Goal: Task Accomplishment & Management: Complete application form

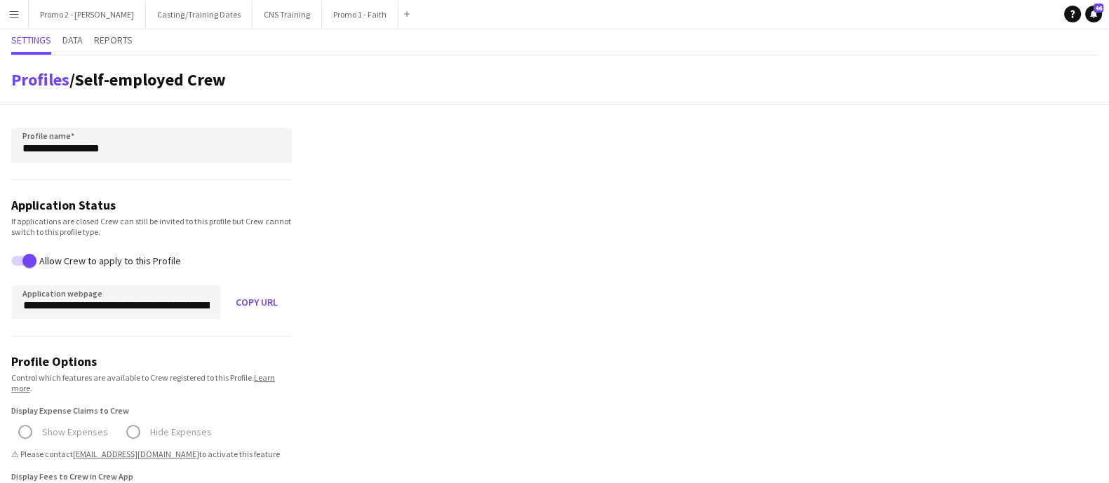
click at [15, 12] on app-icon "Menu" at bounding box center [13, 13] width 11 height 11
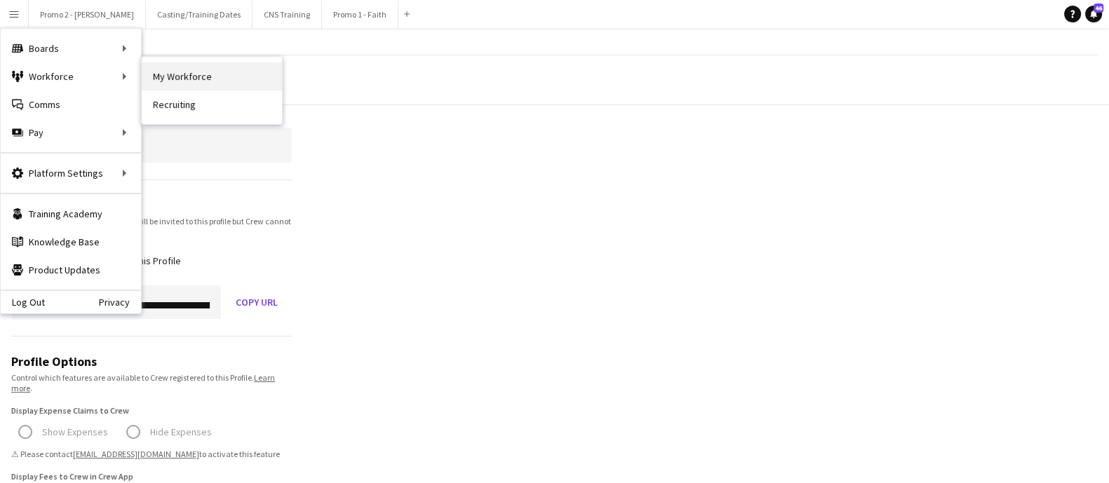
click at [200, 75] on link "My Workforce" at bounding box center [212, 76] width 140 height 28
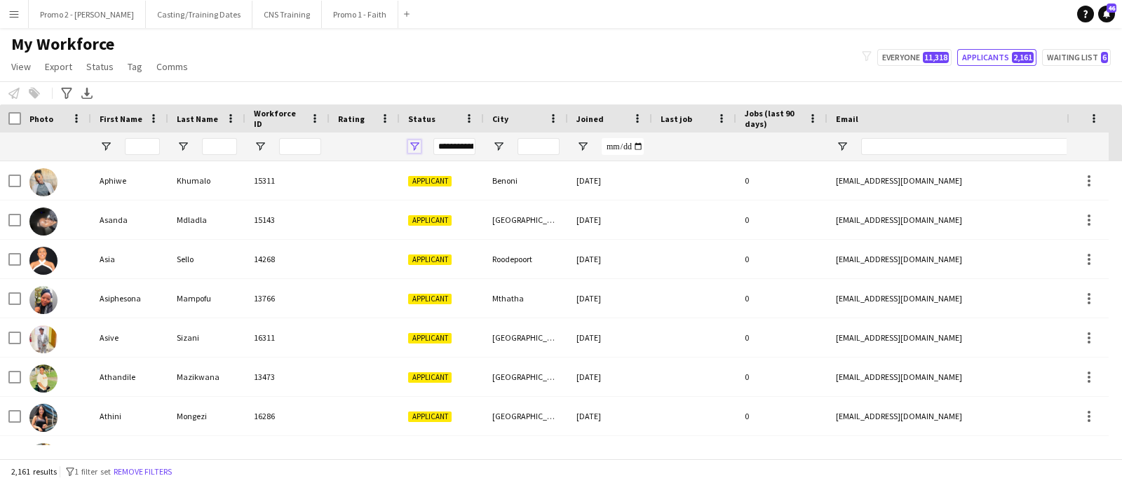
click at [417, 148] on span "Open Filter Menu" at bounding box center [414, 146] width 13 height 13
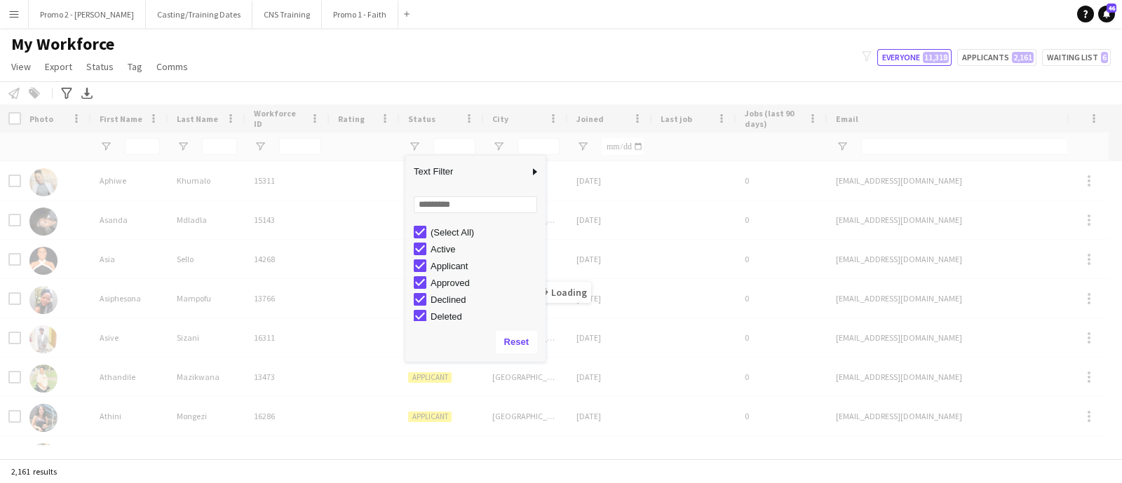
click at [363, 58] on div "My Workforce View Views Default view Applicants New view Update view Delete vie…" at bounding box center [561, 58] width 1122 height 48
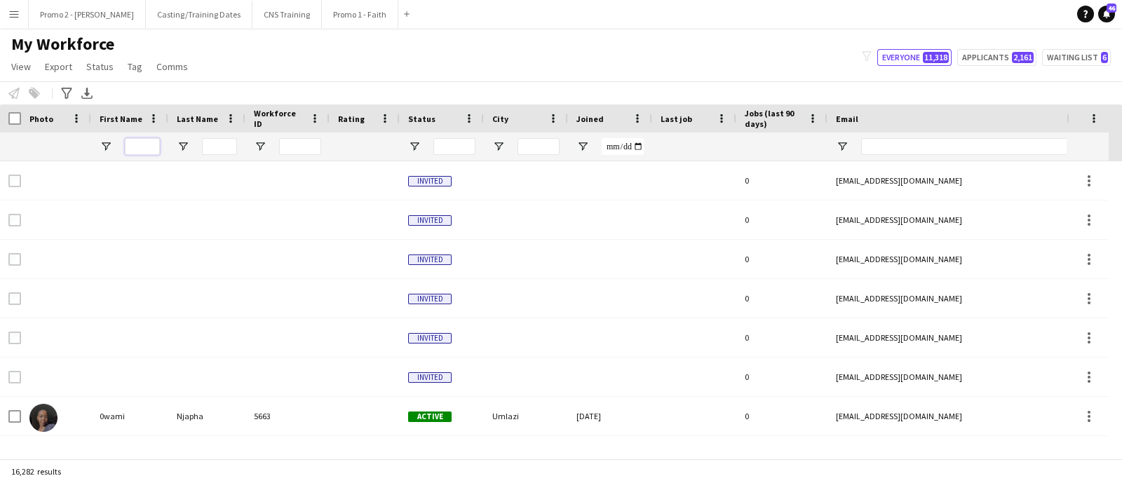
click at [156, 147] on input "First Name Filter Input" at bounding box center [142, 146] width 35 height 17
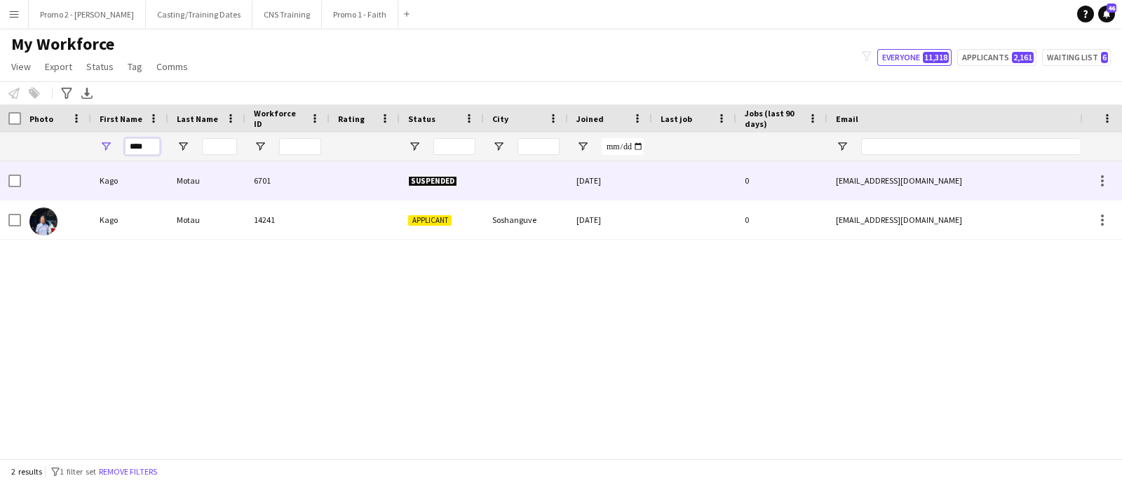
type input "****"
click at [443, 177] on span "Suspended" at bounding box center [432, 181] width 49 height 11
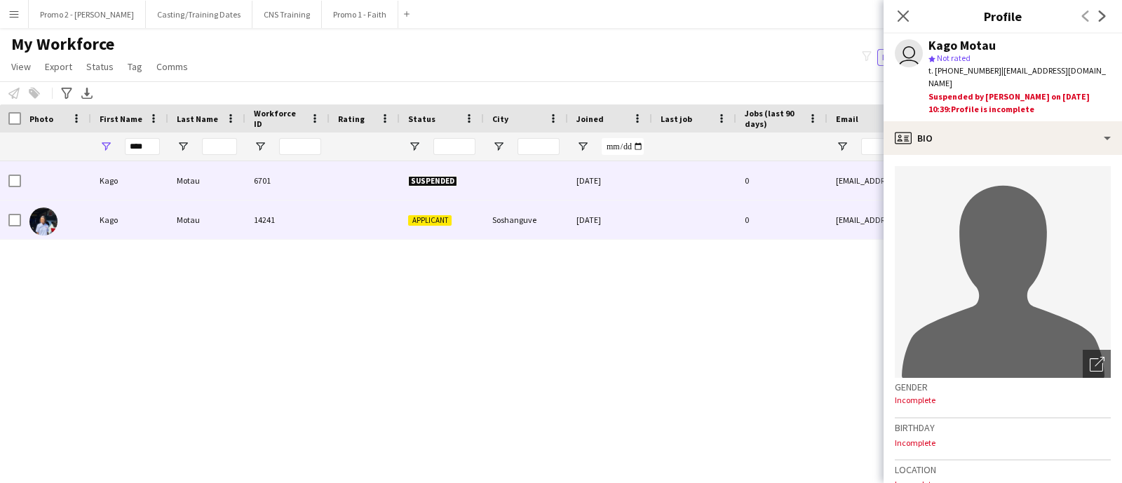
click at [455, 219] on div "Applicant" at bounding box center [442, 220] width 84 height 39
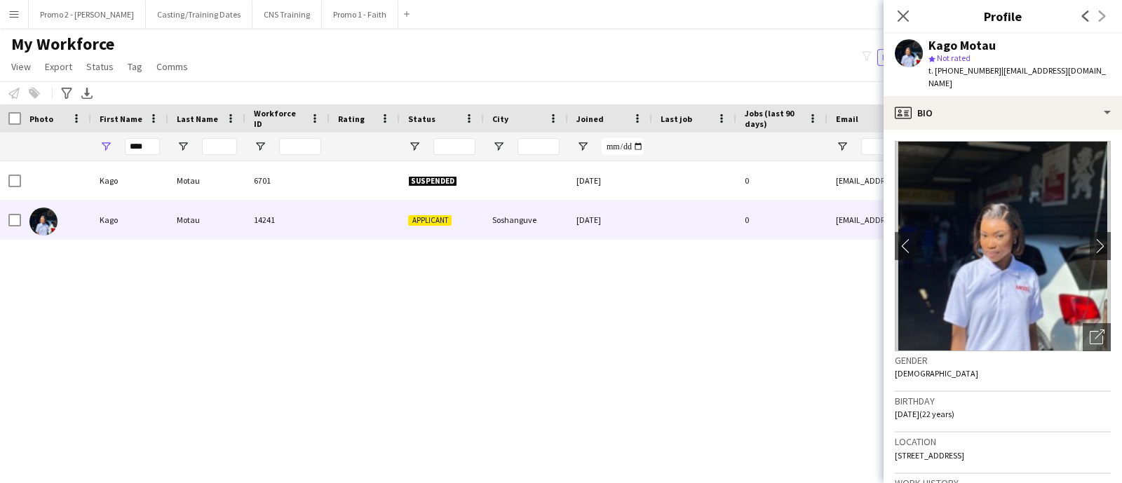
click at [857, 296] on div "Kago Motau 6701 Suspended [DATE] 0 [EMAIL_ADDRESS][DOMAIN_NAME] [PHONE_NUMBER] …" at bounding box center [540, 303] width 1080 height 284
click at [908, 16] on icon "Close pop-in" at bounding box center [903, 15] width 13 height 13
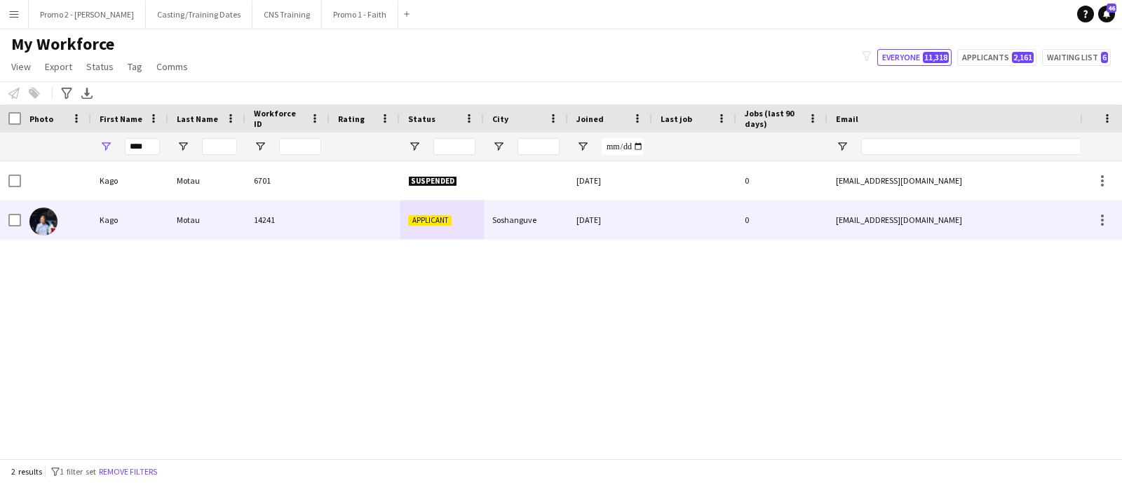
click at [450, 222] on span "Applicant" at bounding box center [429, 220] width 43 height 11
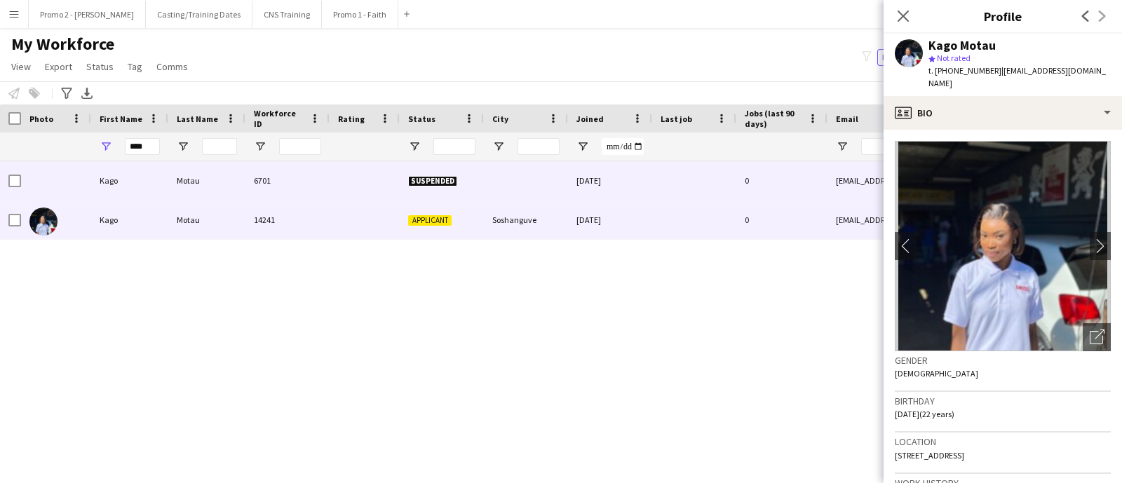
click at [445, 180] on span "Suspended" at bounding box center [432, 181] width 49 height 11
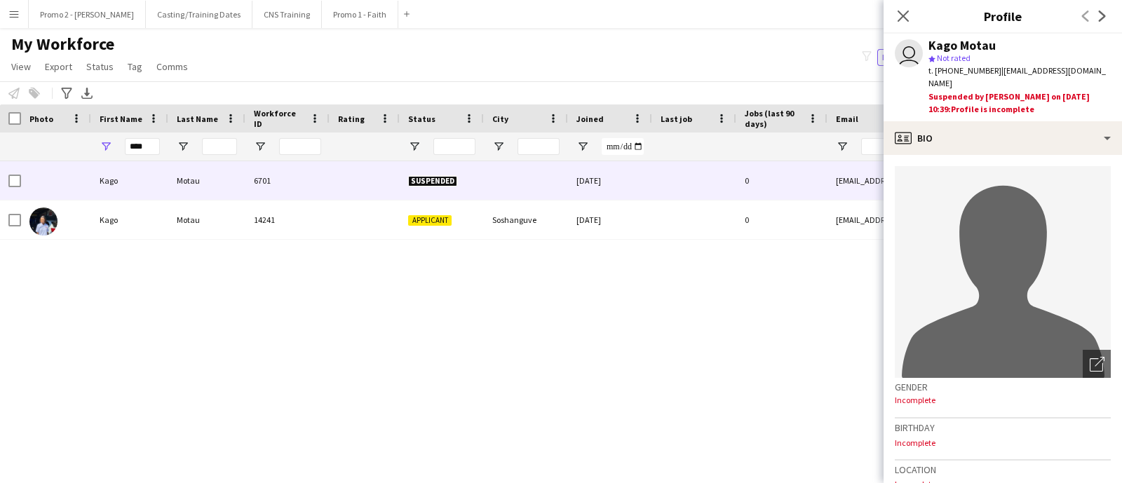
drag, startPoint x: 794, startPoint y: 286, endPoint x: 827, endPoint y: 265, distance: 39.1
click at [794, 287] on div "Kago Motau 6701 Suspended [DATE] 0 [EMAIL_ADDRESS][DOMAIN_NAME] [PHONE_NUMBER] …" at bounding box center [540, 303] width 1080 height 284
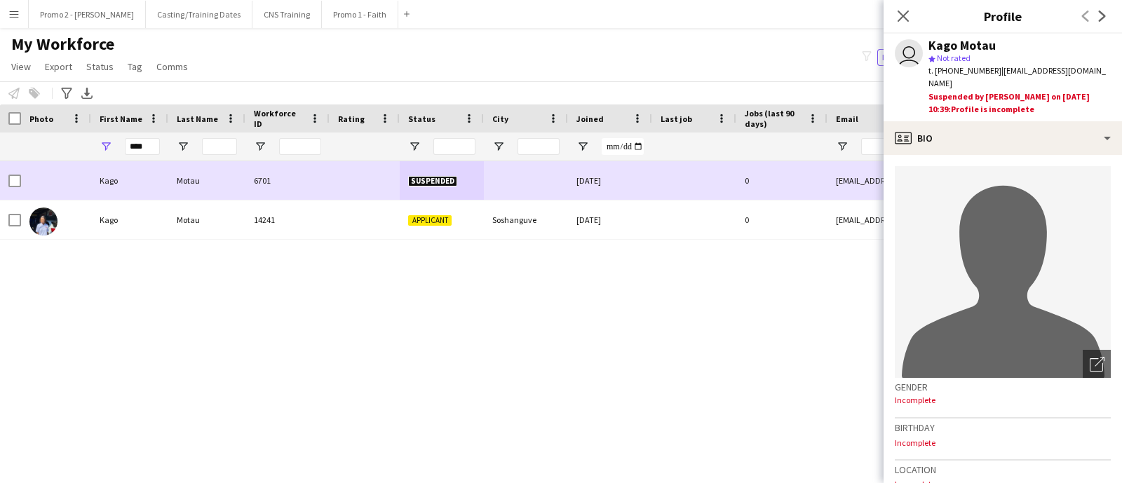
click at [873, 177] on div "[EMAIL_ADDRESS][DOMAIN_NAME]" at bounding box center [968, 180] width 281 height 39
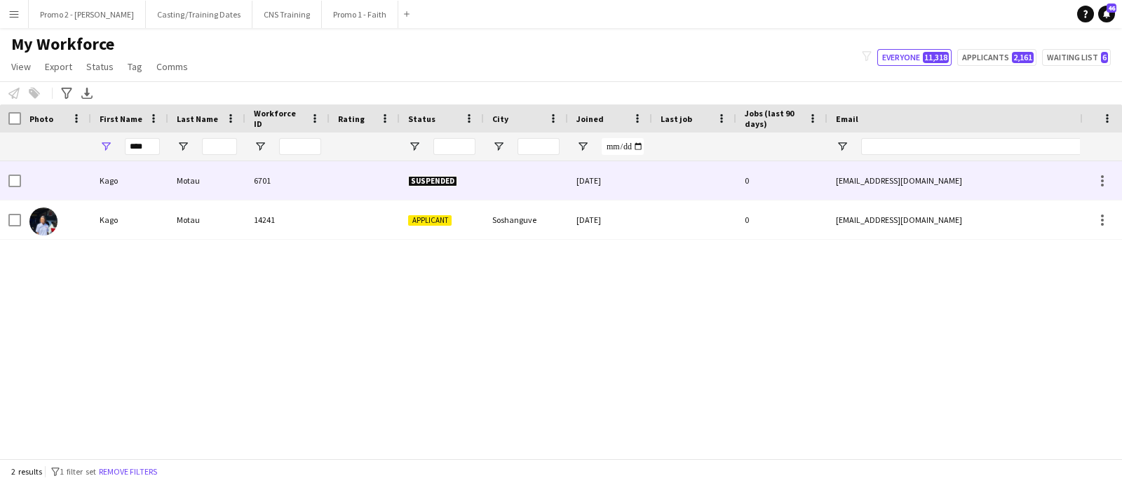
drag, startPoint x: 927, startPoint y: 181, endPoint x: 873, endPoint y: 177, distance: 53.4
click at [875, 182] on div "[EMAIL_ADDRESS][DOMAIN_NAME]" at bounding box center [968, 180] width 281 height 39
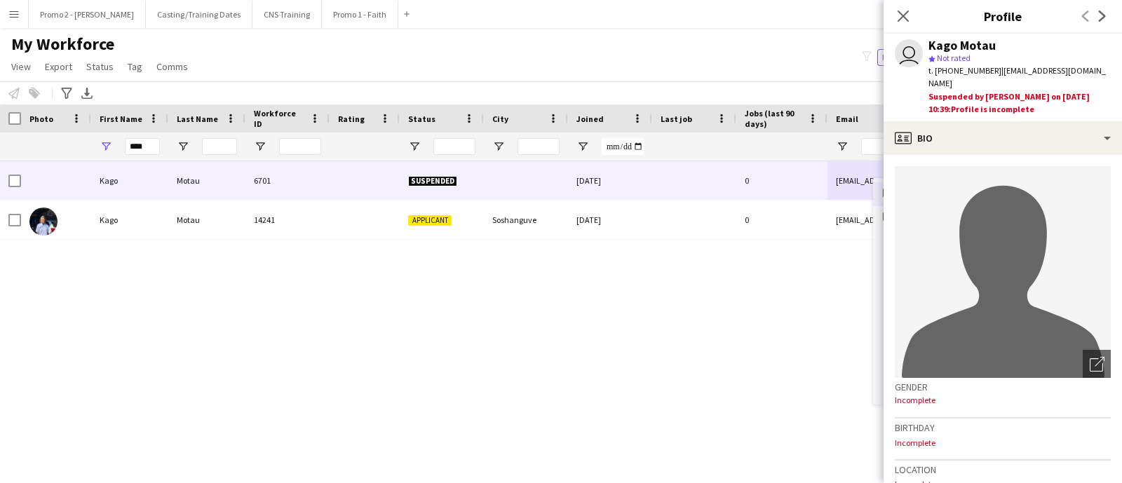
click at [786, 271] on div "Kago Motau 6701 Suspended [DATE] 0 [EMAIL_ADDRESS][DOMAIN_NAME] [PHONE_NUMBER] …" at bounding box center [540, 303] width 1080 height 284
drag, startPoint x: 832, startPoint y: 179, endPoint x: 885, endPoint y: 184, distance: 52.8
click at [885, 184] on body "Menu Boards Boards Boards All jobs Status Workforce Workforce My Workforce Recr…" at bounding box center [561, 241] width 1122 height 483
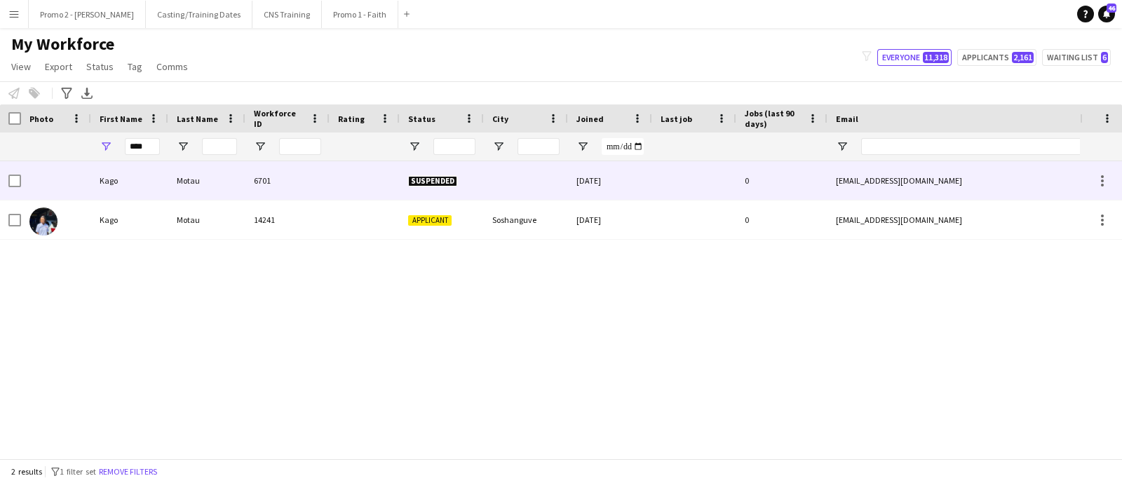
drag, startPoint x: 948, startPoint y: 185, endPoint x: 863, endPoint y: 178, distance: 85.2
click at [863, 178] on div "[EMAIL_ADDRESS][DOMAIN_NAME]" at bounding box center [968, 180] width 281 height 39
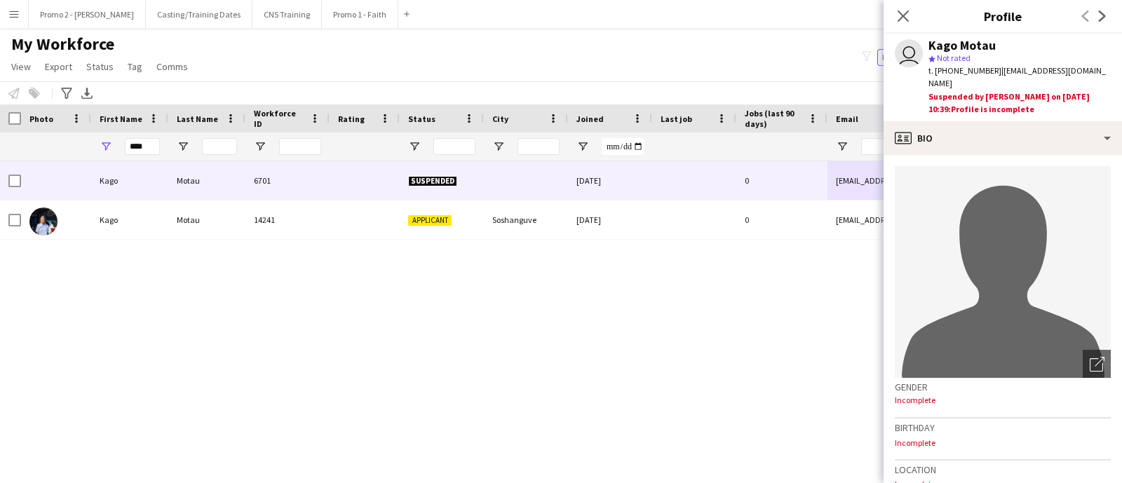
click at [789, 278] on div "Kago Motau 6701 Suspended [DATE] 0 [EMAIL_ADDRESS][DOMAIN_NAME] [PHONE_NUMBER] …" at bounding box center [540, 303] width 1080 height 284
click at [913, 18] on div "Close pop-in" at bounding box center [903, 16] width 39 height 32
click at [903, 15] on icon at bounding box center [903, 15] width 13 height 13
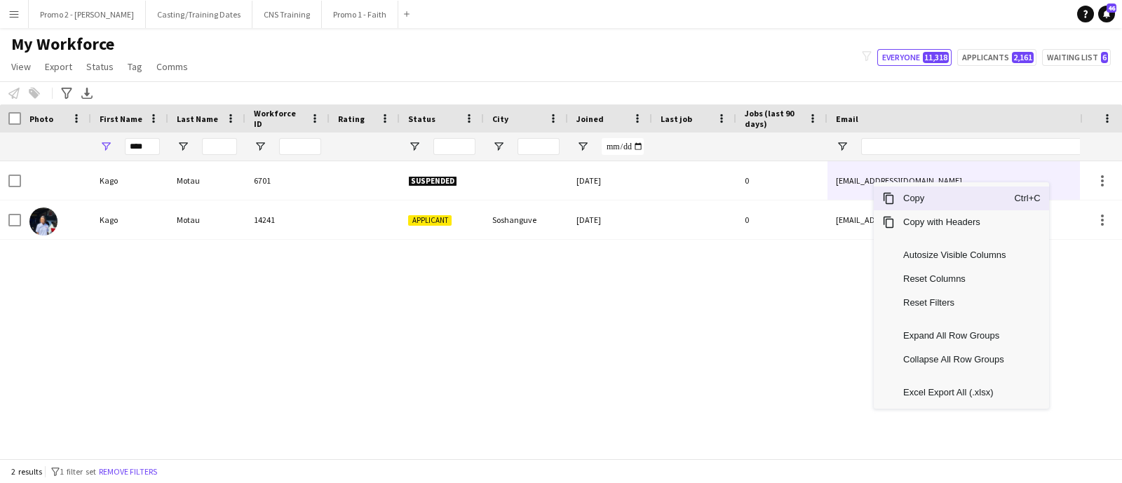
click at [919, 193] on span "Copy" at bounding box center [954, 199] width 119 height 24
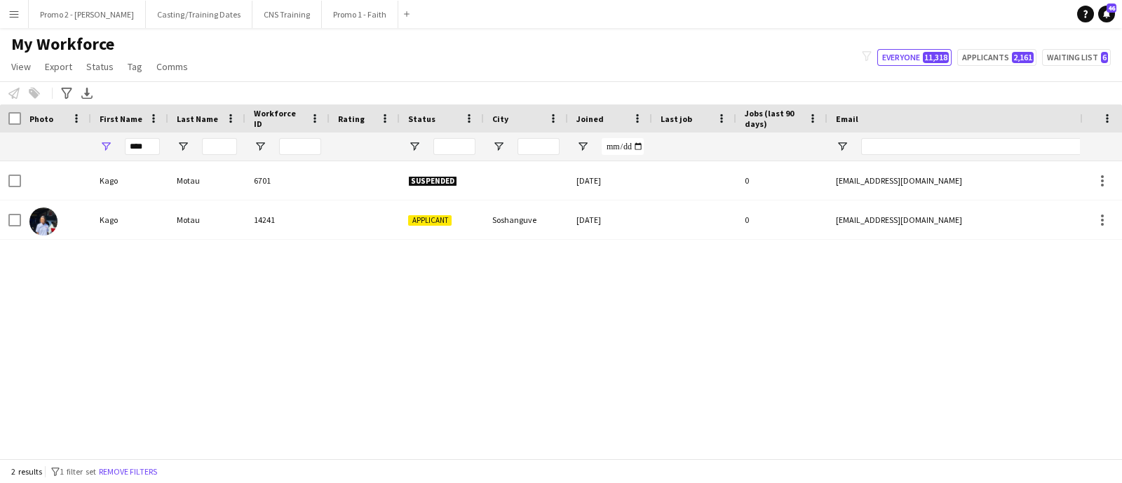
click at [18, 18] on app-icon "Menu" at bounding box center [13, 13] width 11 height 11
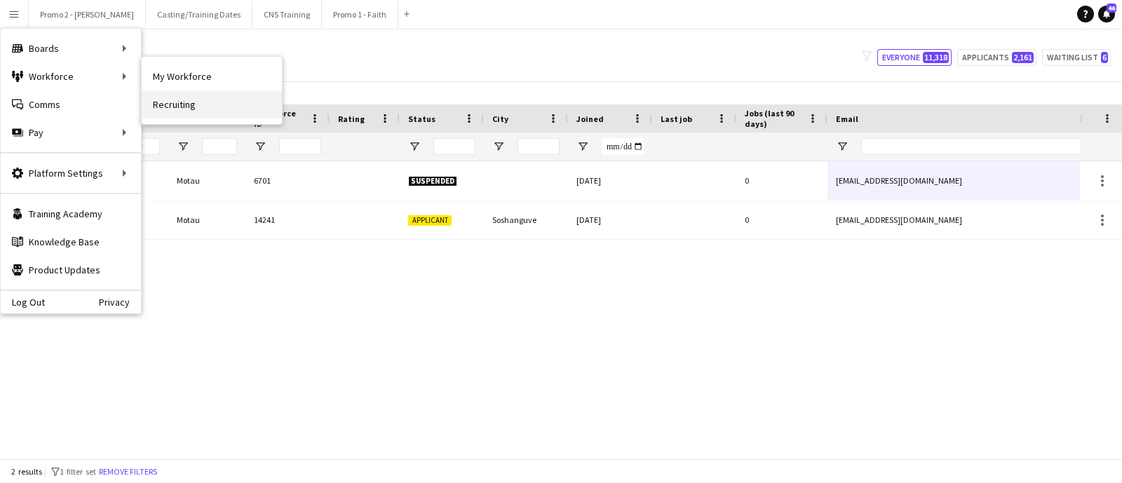
click at [220, 103] on link "Recruiting" at bounding box center [212, 104] width 140 height 28
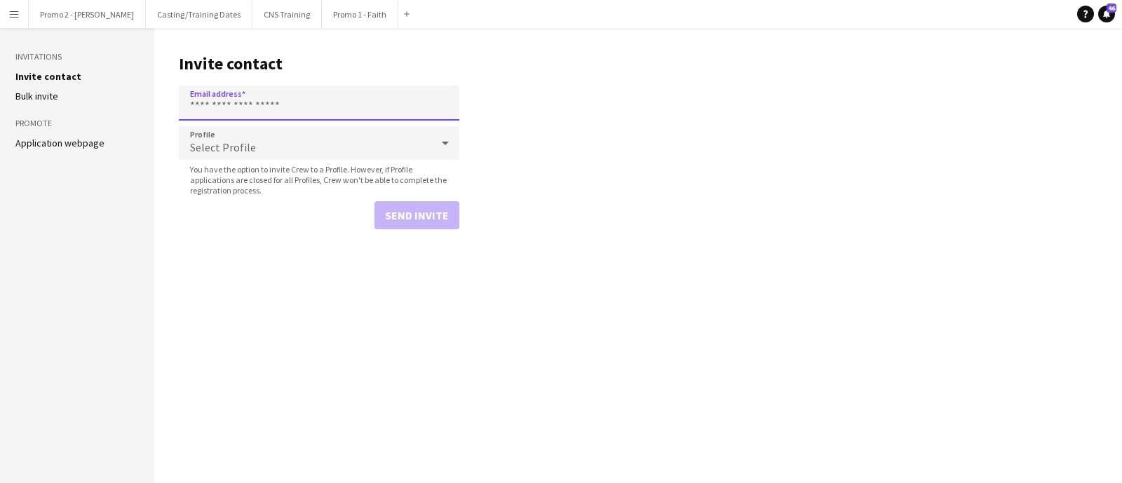
click at [245, 109] on input "Email address" at bounding box center [319, 103] width 281 height 35
drag, startPoint x: 245, startPoint y: 107, endPoint x: 227, endPoint y: 109, distance: 17.7
paste input "**********"
type input "**********"
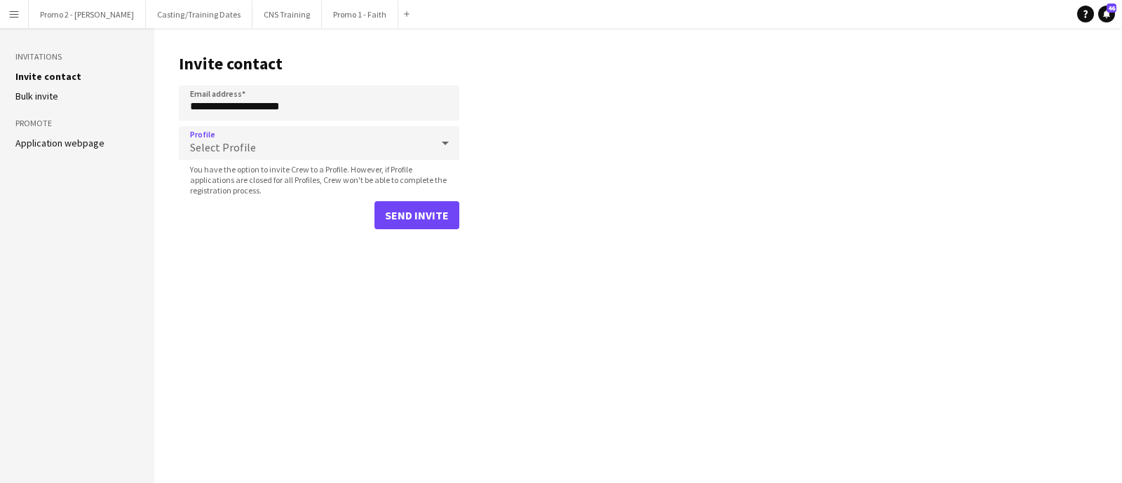
click at [448, 142] on icon at bounding box center [445, 143] width 17 height 28
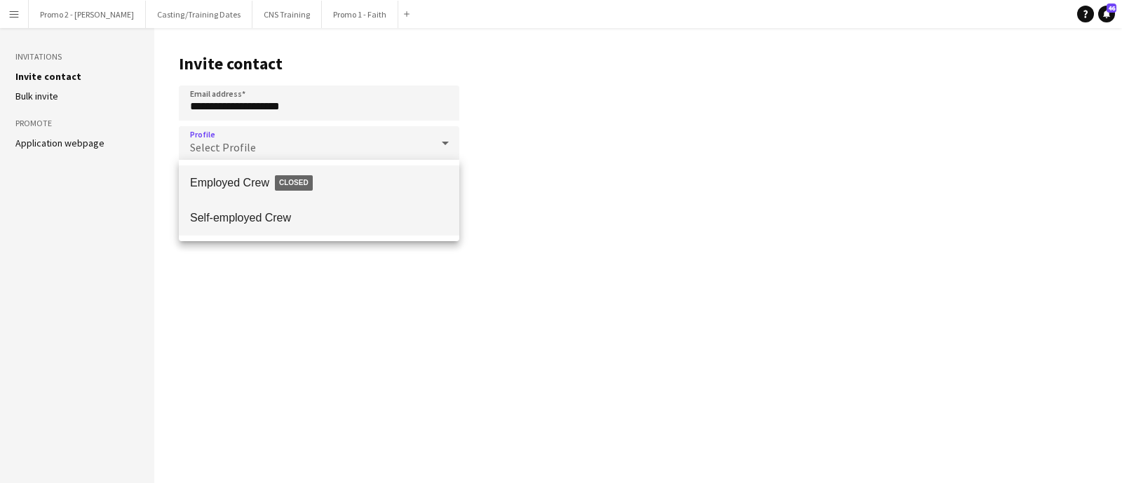
click at [291, 226] on mat-option "Self-employed Crew" at bounding box center [319, 218] width 281 height 35
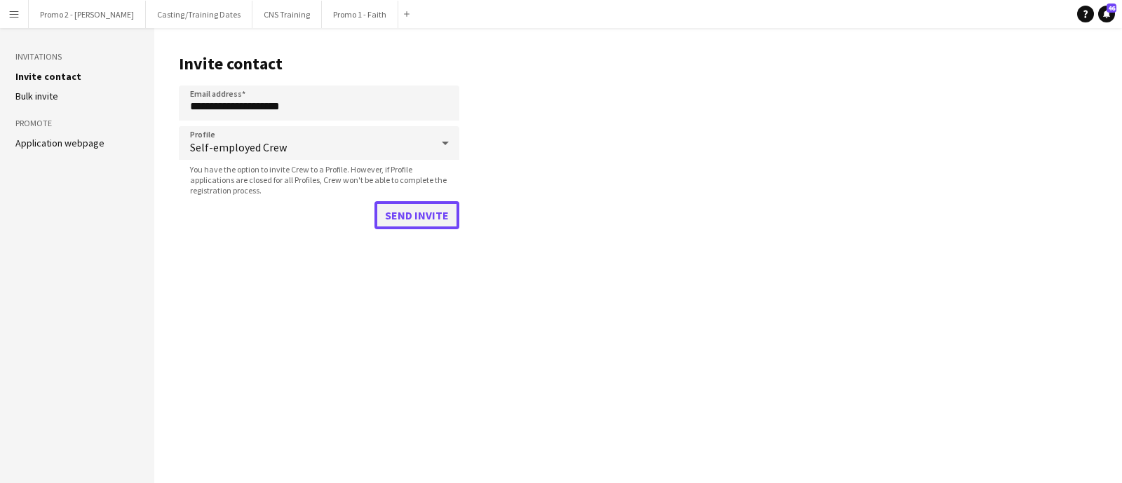
click at [417, 217] on button "Send invite" at bounding box center [417, 215] width 85 height 28
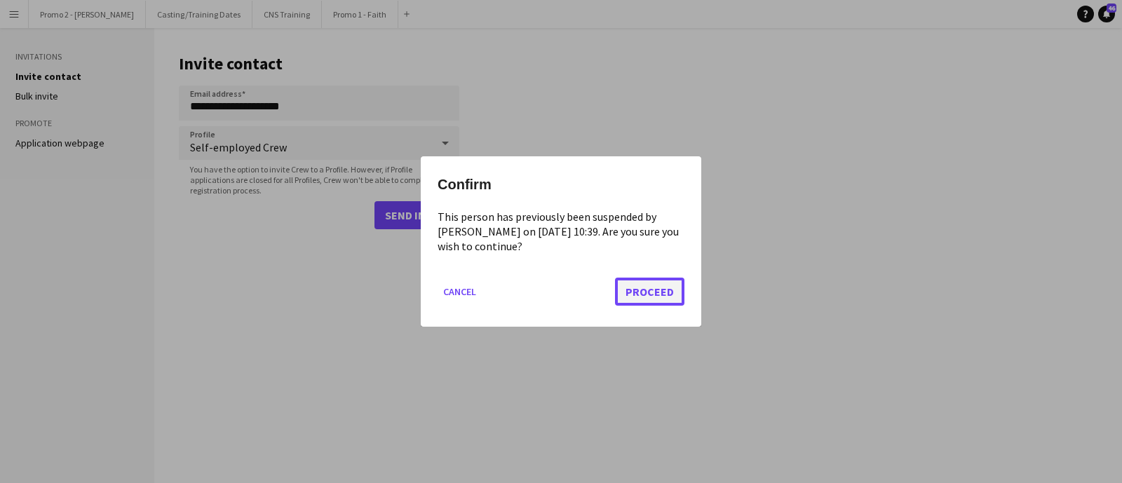
click at [651, 293] on button "Proceed" at bounding box center [649, 292] width 69 height 28
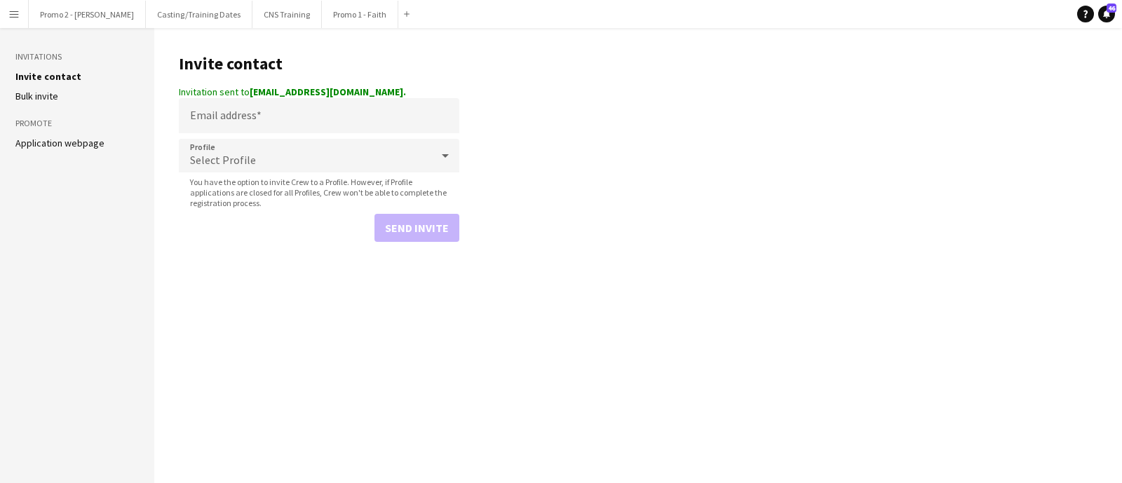
click at [20, 17] on button "Menu" at bounding box center [14, 14] width 28 height 28
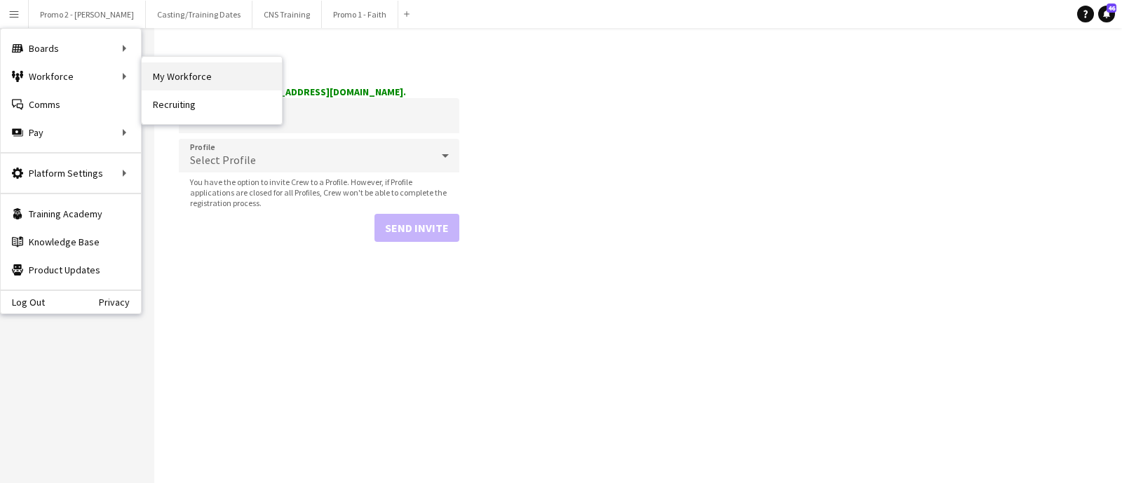
click at [188, 71] on link "My Workforce" at bounding box center [212, 76] width 140 height 28
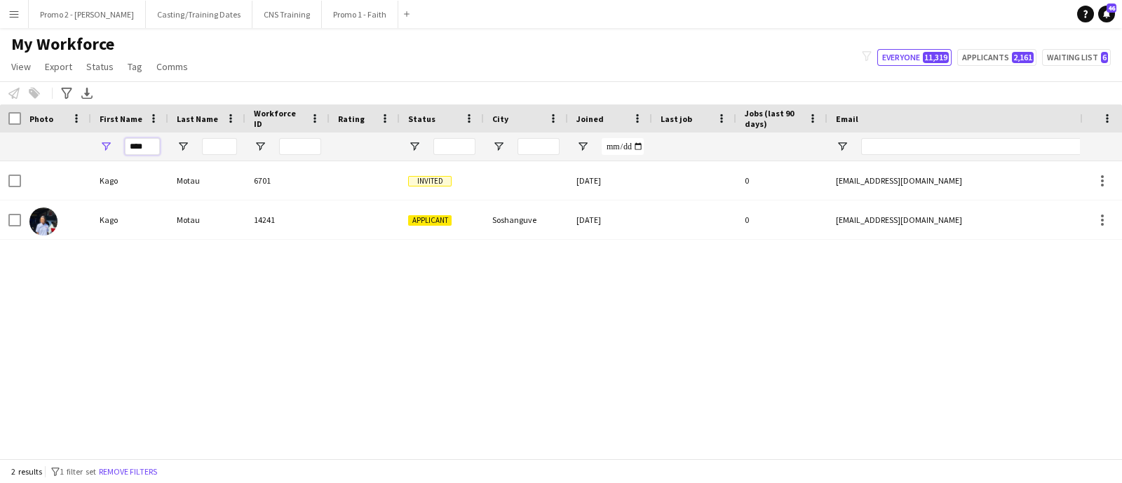
click at [150, 152] on input "****" at bounding box center [142, 146] width 35 height 17
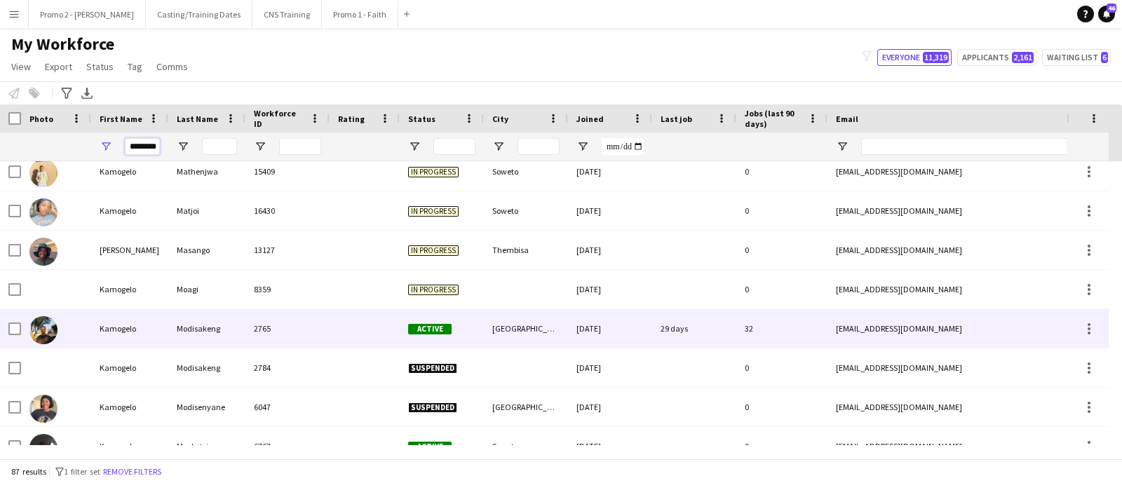
scroll to position [1402, 0]
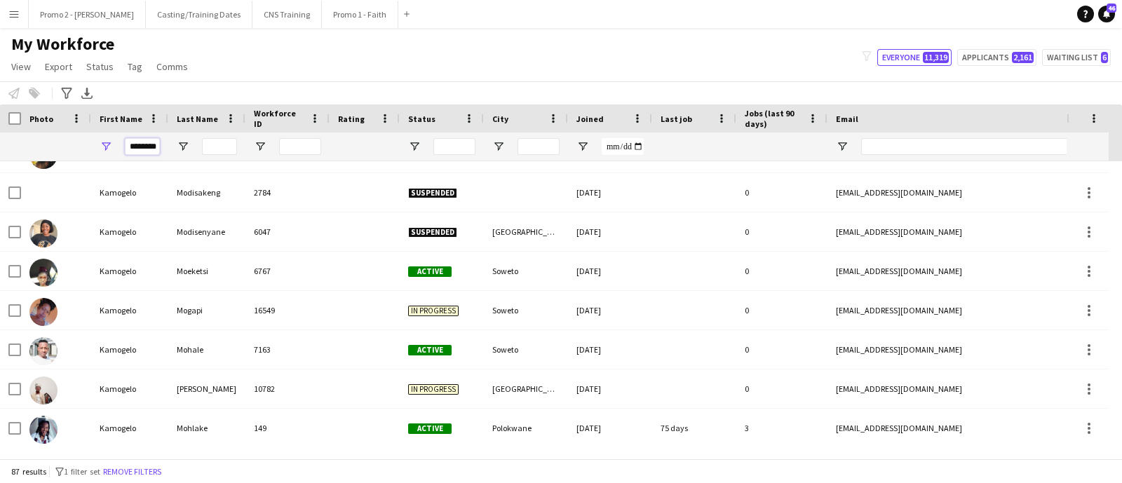
type input "********"
click at [219, 149] on input "Last Name Filter Input" at bounding box center [219, 146] width 35 height 17
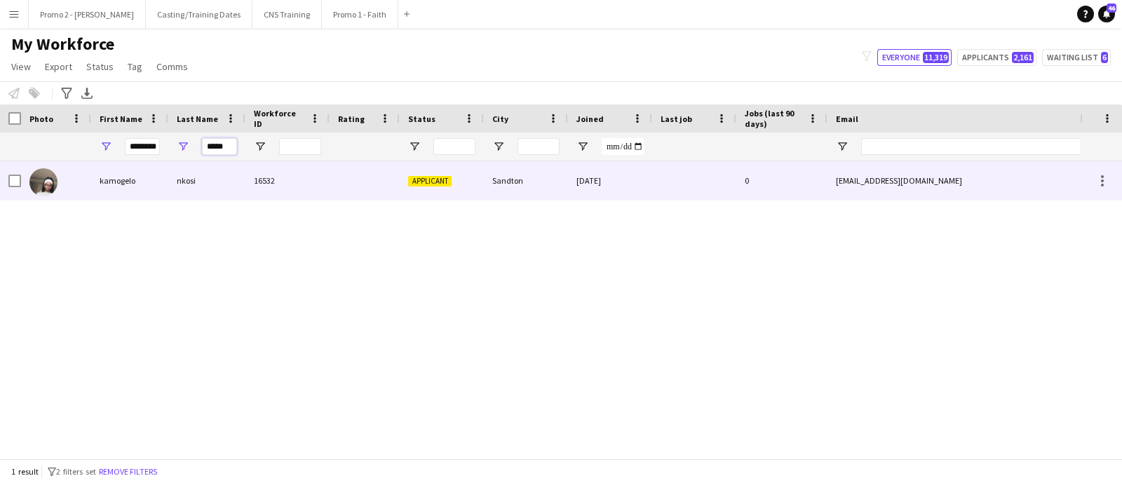
type input "*****"
click at [530, 184] on div "Sandton" at bounding box center [526, 180] width 84 height 39
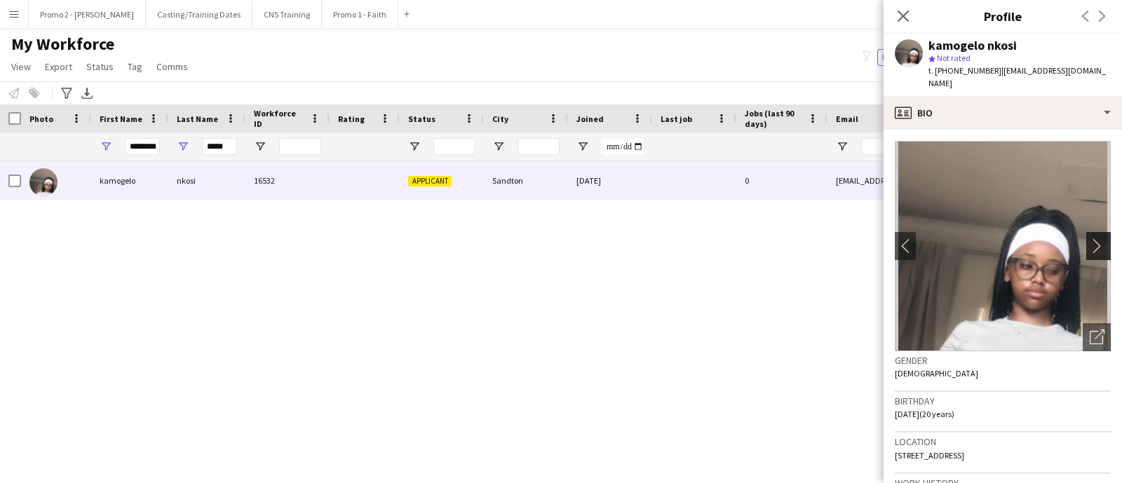
click at [1090, 240] on app-icon "chevron-right" at bounding box center [1101, 246] width 22 height 15
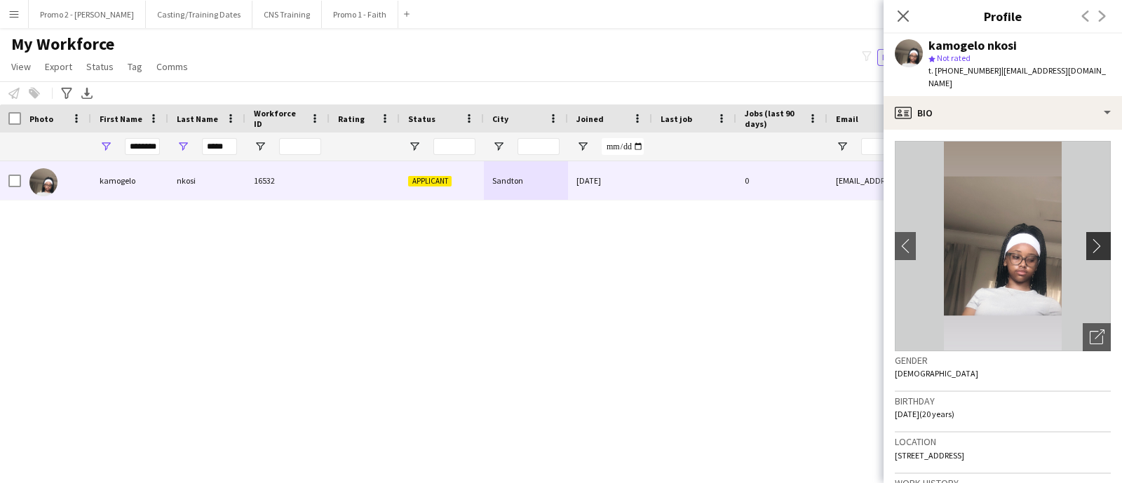
click at [1090, 239] on app-icon "chevron-right" at bounding box center [1101, 246] width 22 height 15
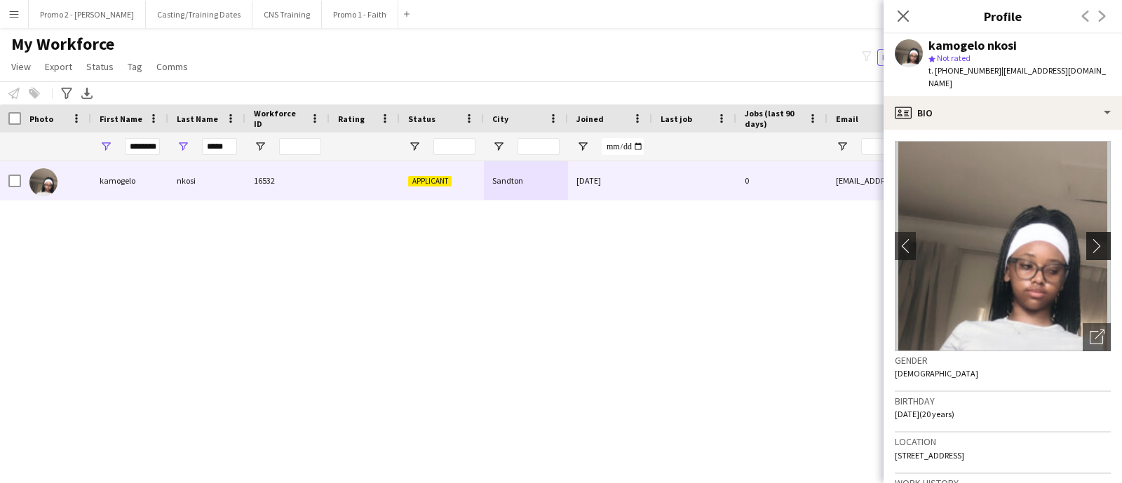
click at [1090, 239] on app-icon "chevron-right" at bounding box center [1101, 246] width 22 height 15
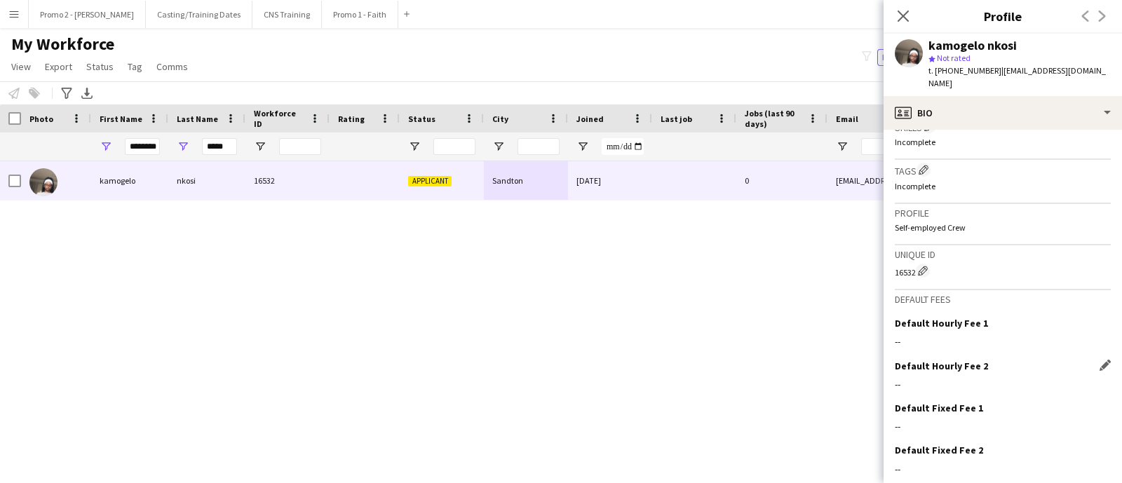
scroll to position [525, 0]
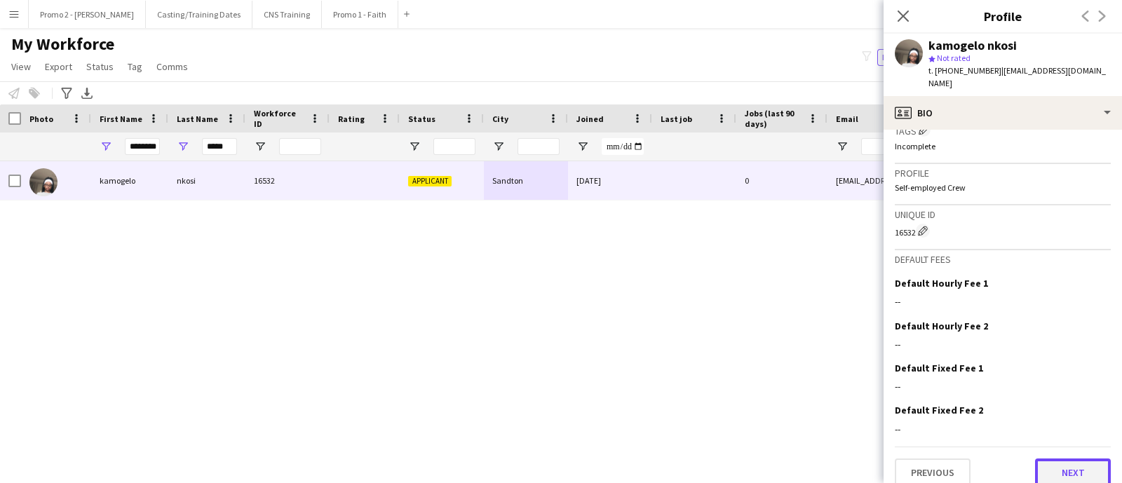
click at [1042, 460] on button "Next" at bounding box center [1073, 473] width 76 height 28
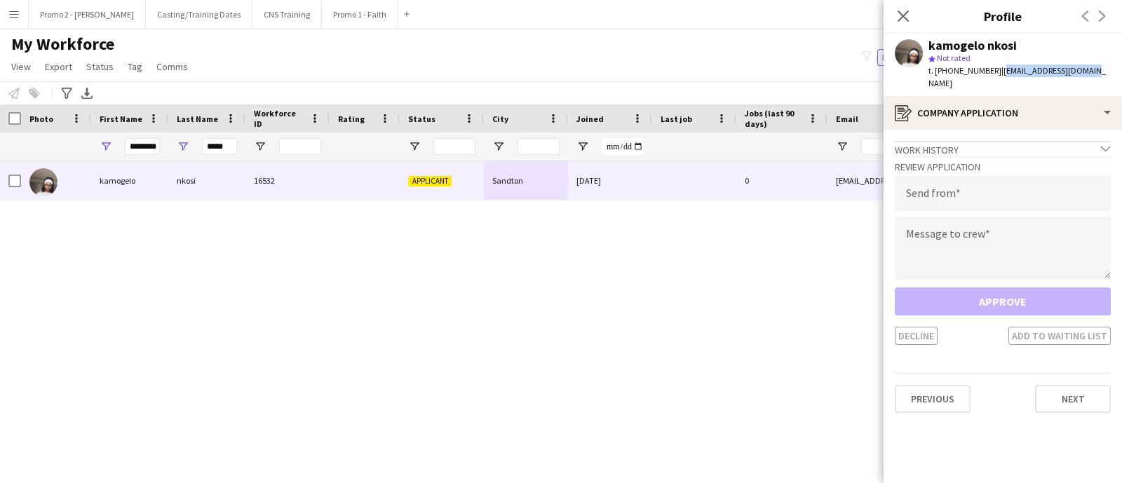
drag, startPoint x: 1092, startPoint y: 70, endPoint x: 992, endPoint y: 74, distance: 99.7
click at [992, 74] on app-profile-header "kamogelo nkosi star Not rated t. [PHONE_NUMBER] | [EMAIL_ADDRESS][DOMAIN_NAME]" at bounding box center [1003, 65] width 239 height 62
copy span "[EMAIL_ADDRESS][DOMAIN_NAME]"
click at [919, 185] on input "email" at bounding box center [1003, 193] width 216 height 35
paste input "**********"
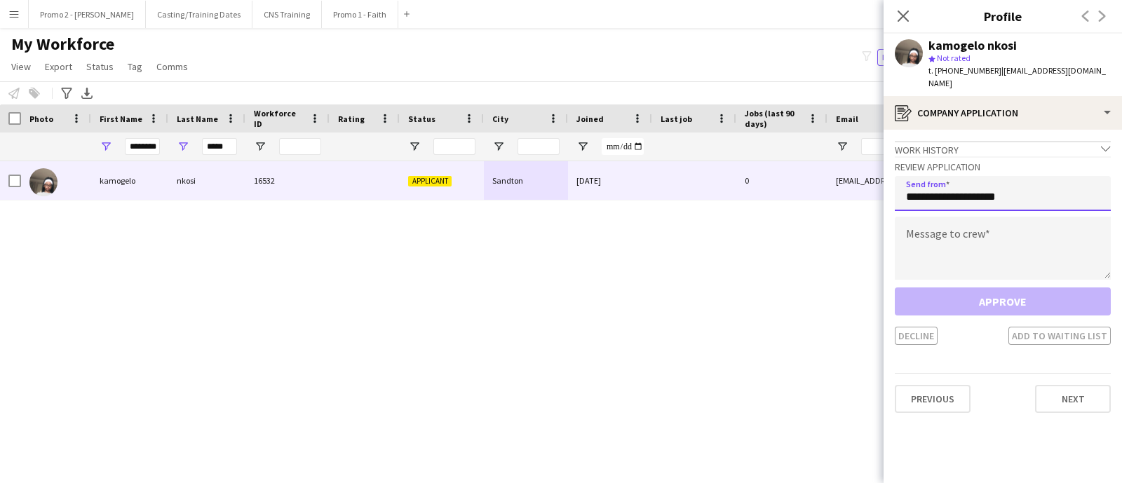
type input "**********"
click at [984, 237] on textarea at bounding box center [1003, 248] width 216 height 63
paste textarea "**********"
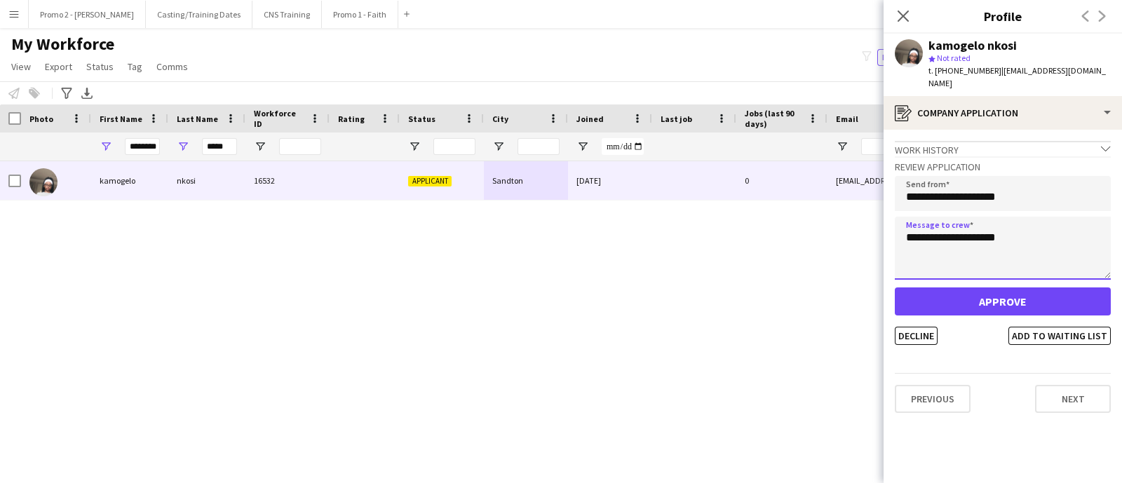
type textarea "**********"
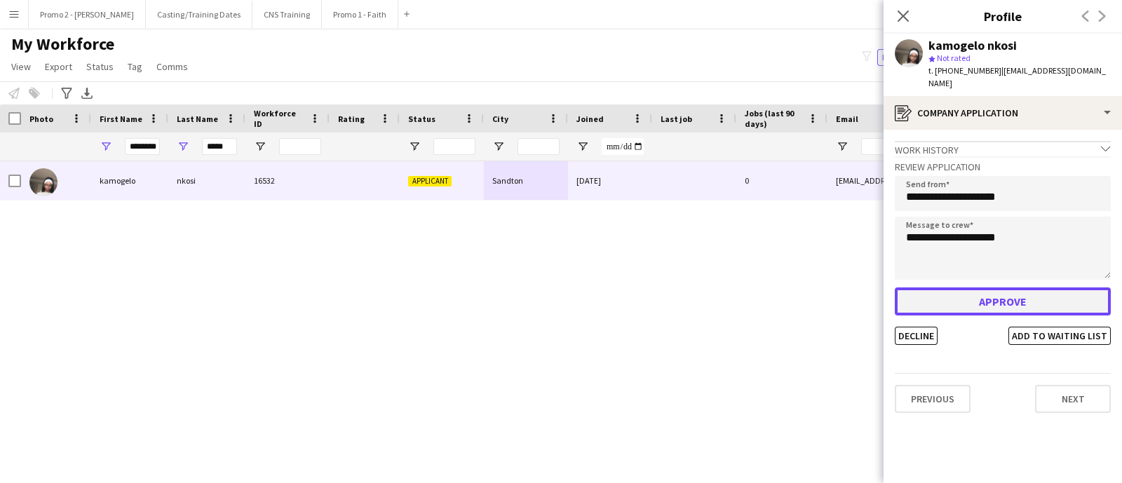
click at [991, 288] on button "Approve" at bounding box center [1003, 302] width 216 height 28
